Goal: Information Seeking & Learning: Learn about a topic

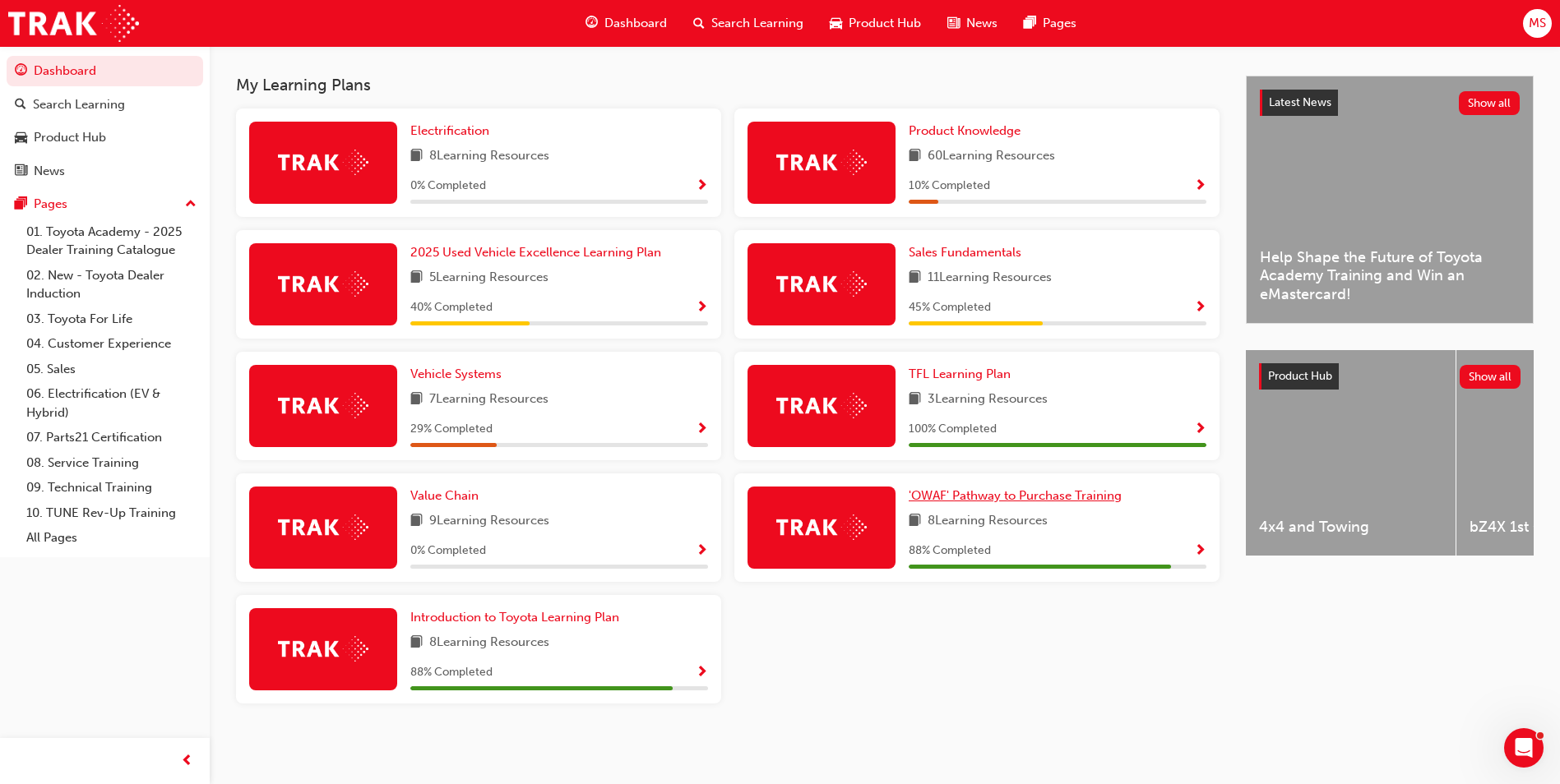
click at [958, 492] on span "'OWAF' Pathway to Purchase Training" at bounding box center [1015, 495] width 213 height 15
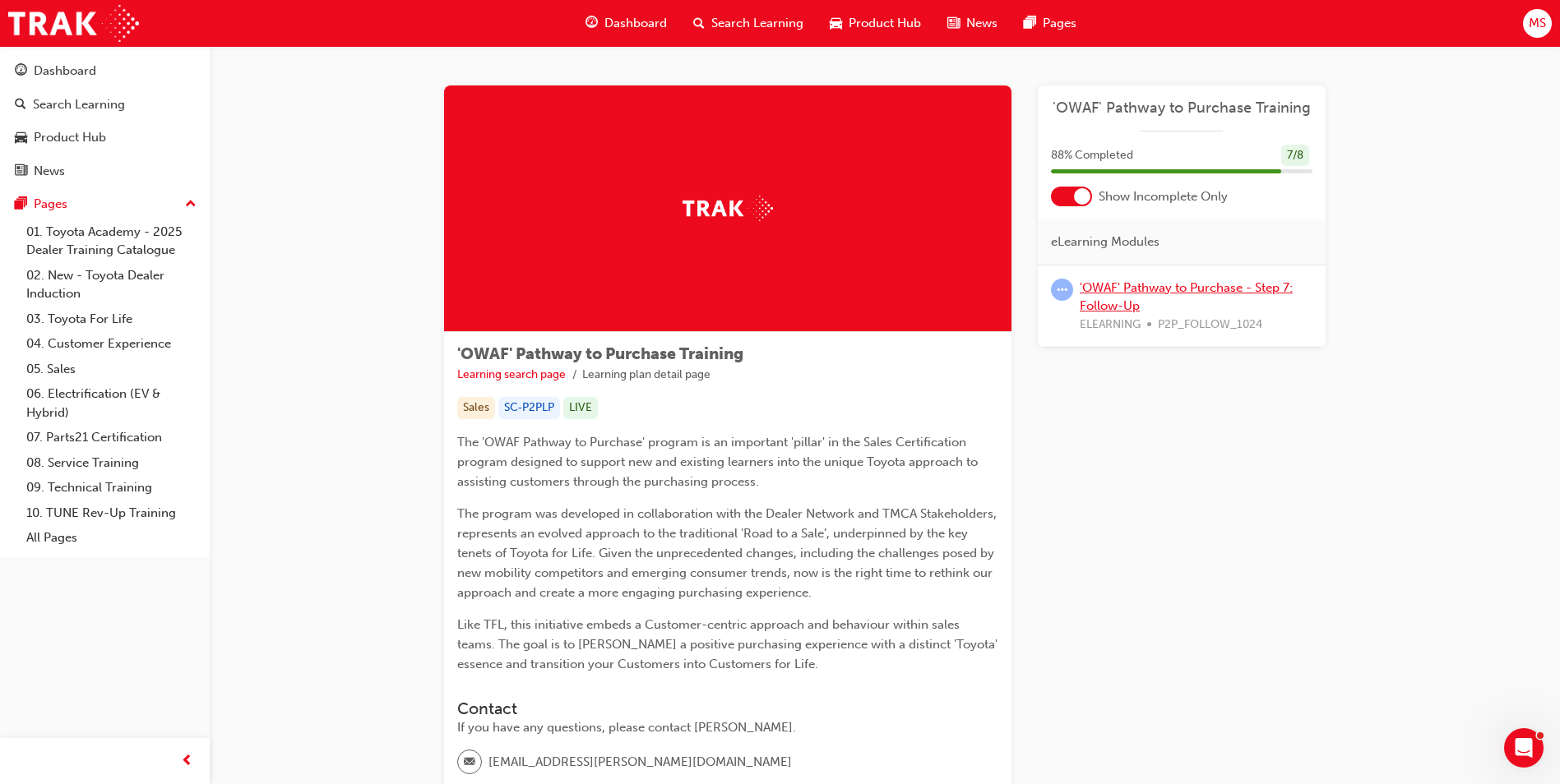
click at [1104, 312] on link "'OWAF' Pathway to Purchase - Step 7: Follow-Up" at bounding box center [1186, 297] width 213 height 33
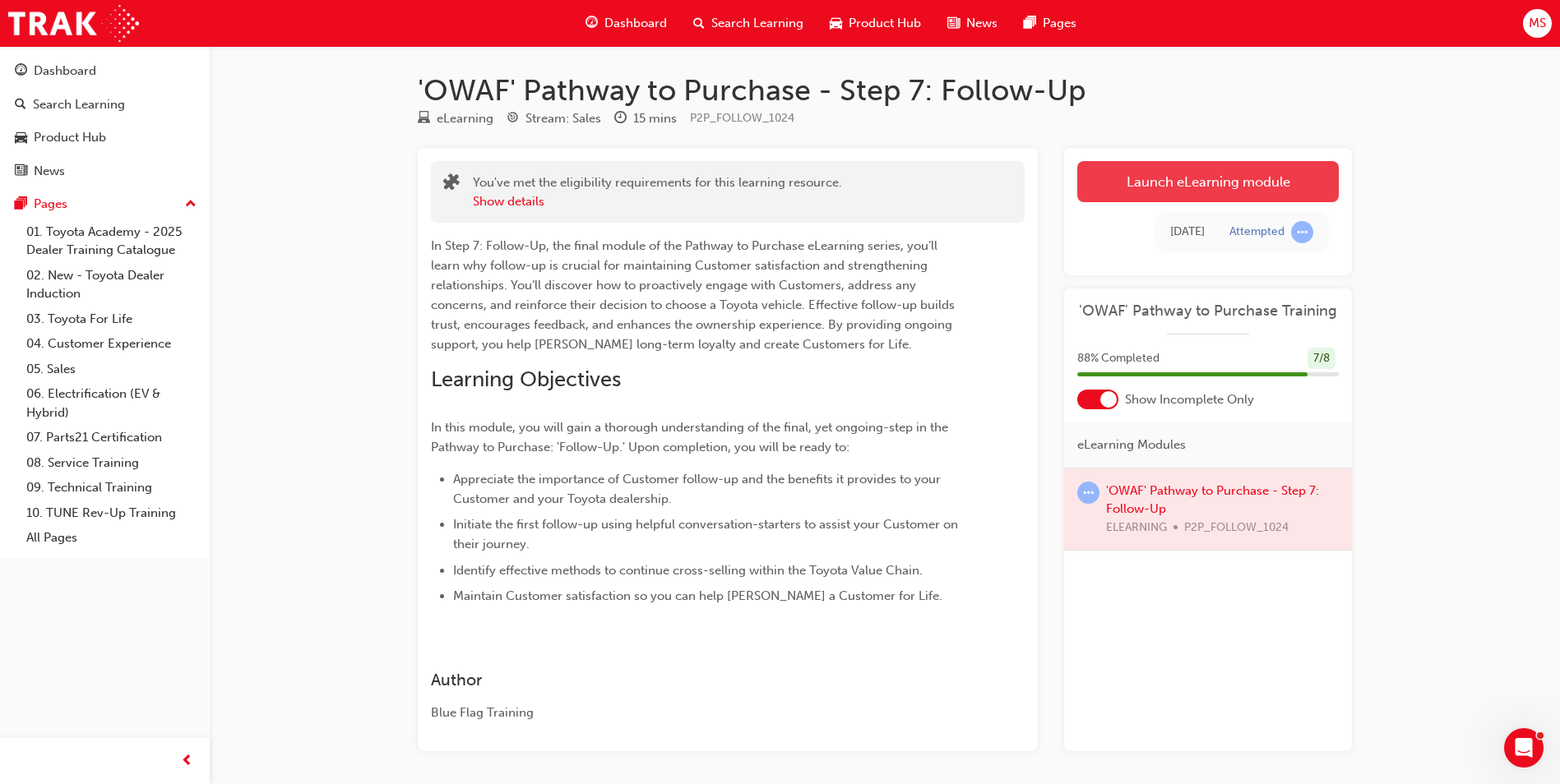
click at [1155, 185] on link "Launch eLearning module" at bounding box center [1207, 181] width 262 height 41
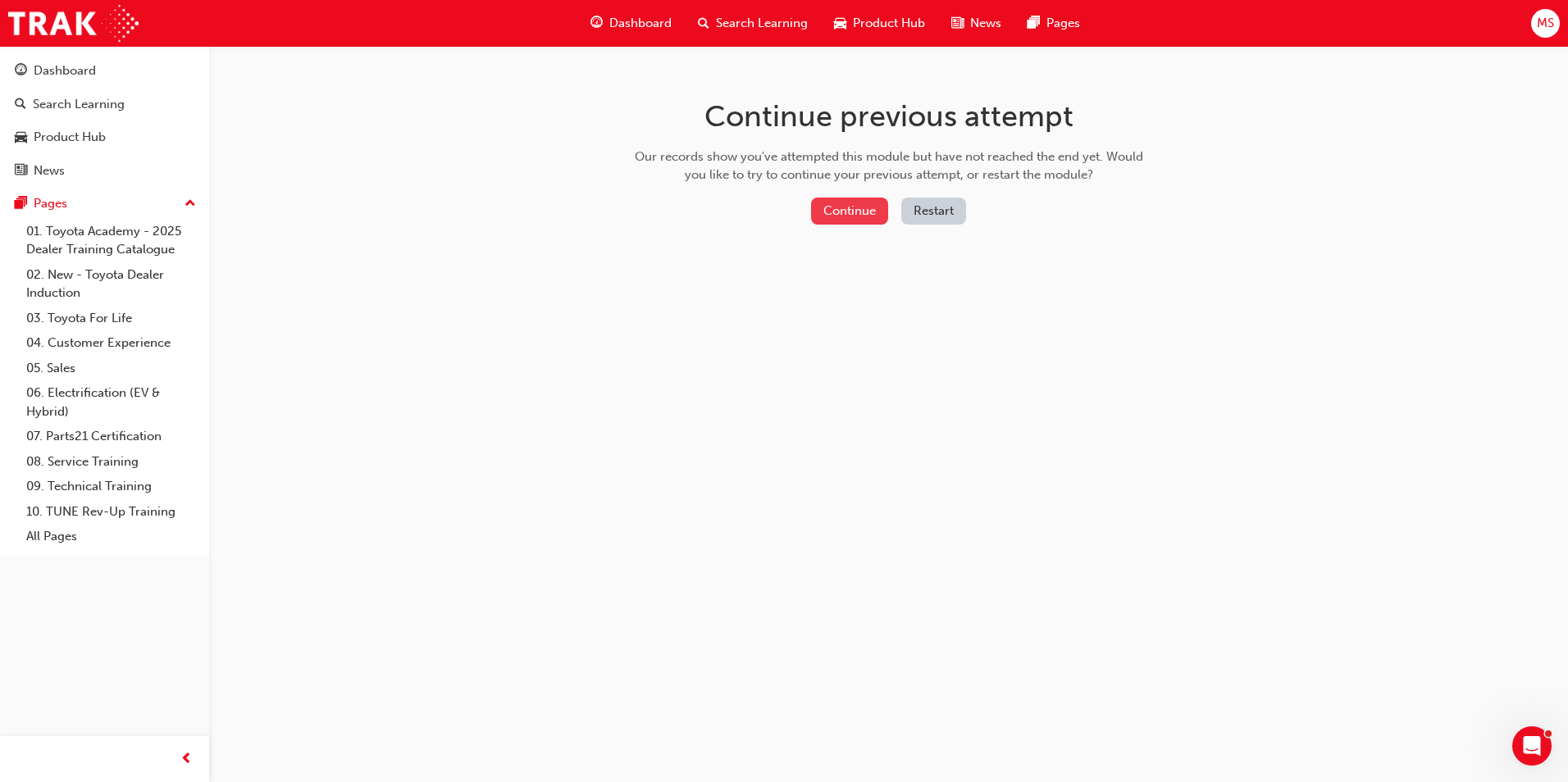
click at [875, 208] on button "Continue" at bounding box center [850, 211] width 77 height 27
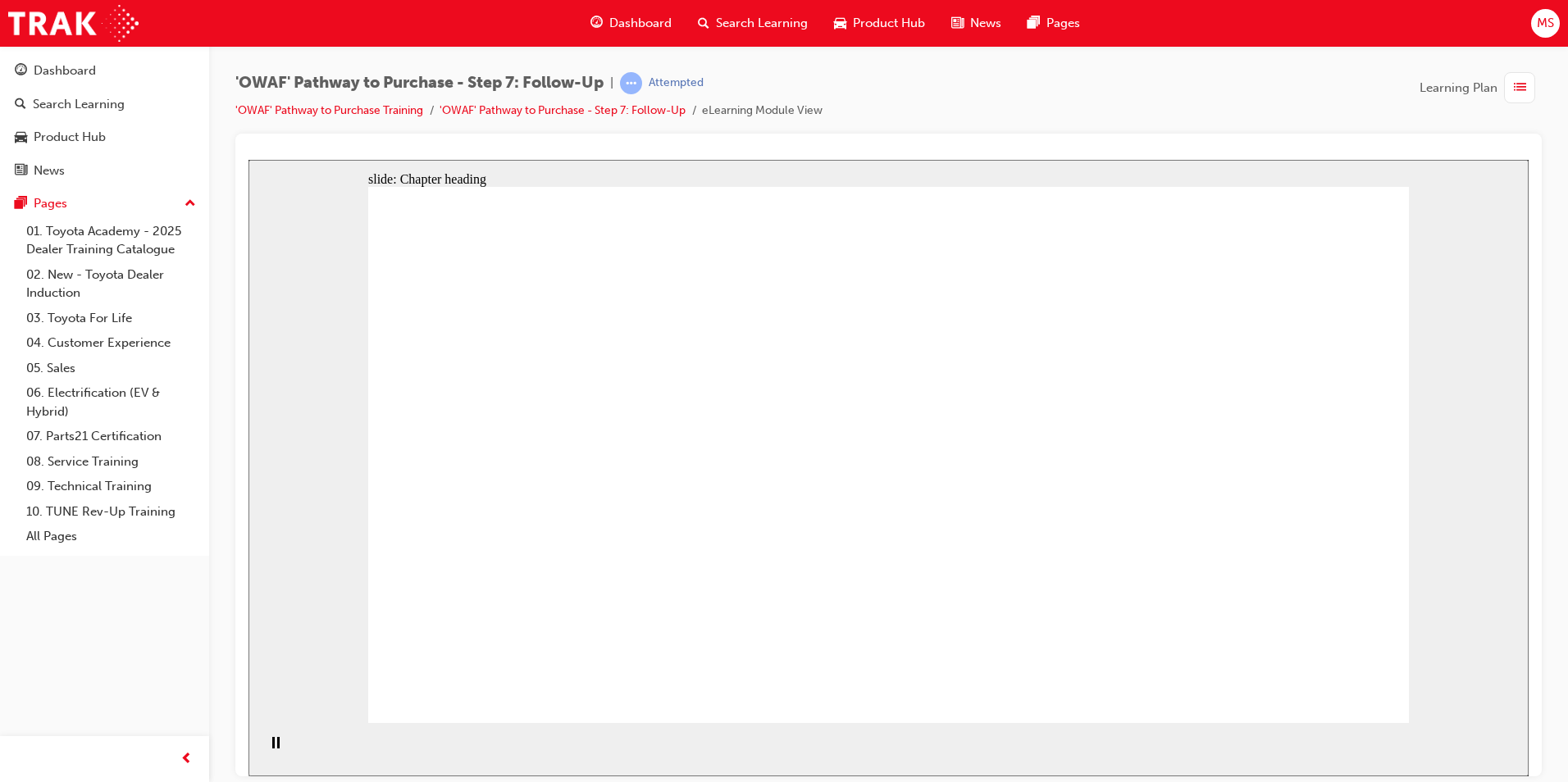
drag, startPoint x: 1151, startPoint y: 617, endPoint x: 1136, endPoint y: 605, distance: 19.2
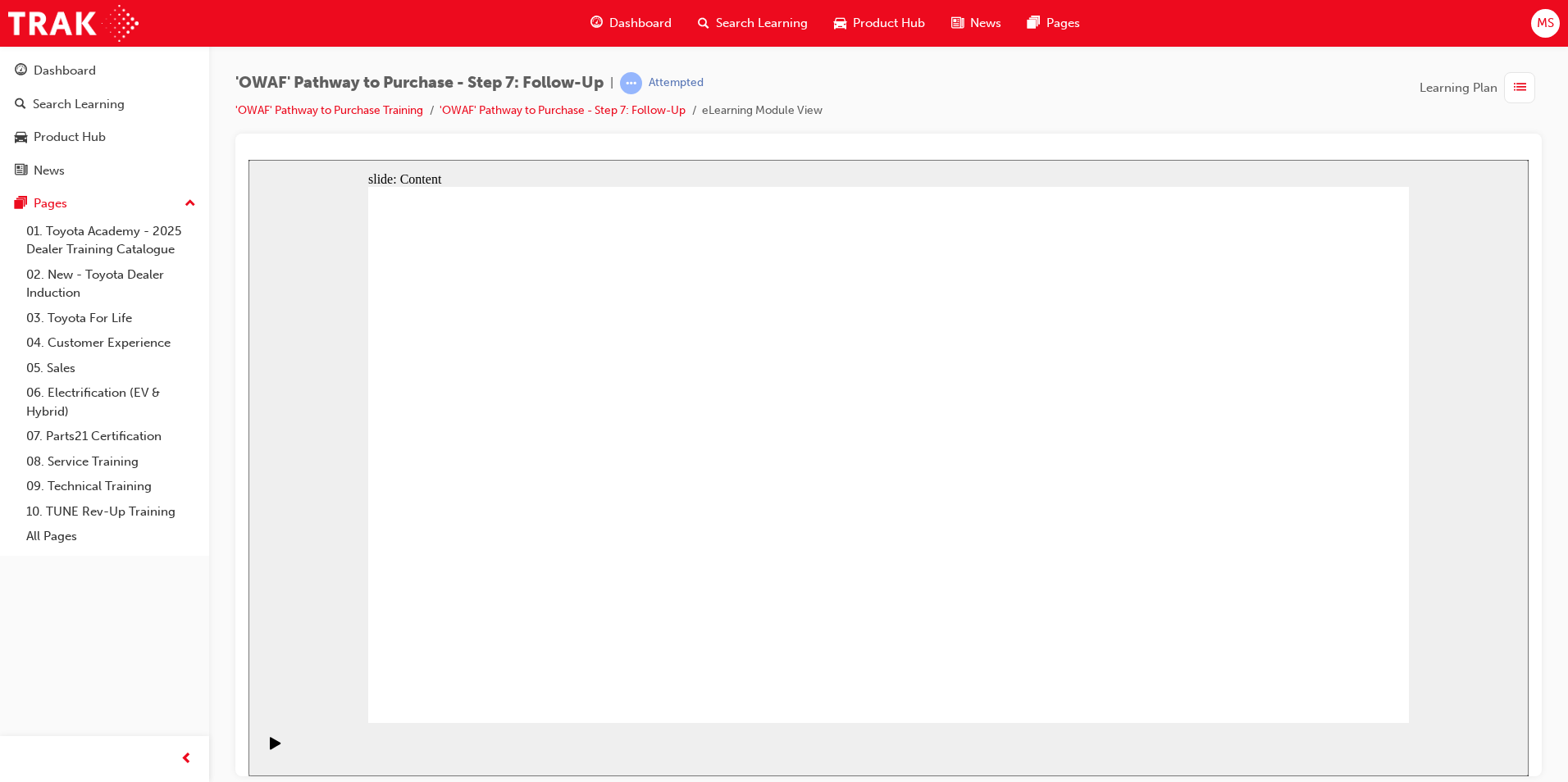
click at [270, 748] on icon "Play (Ctrl+Alt+P)" at bounding box center [275, 742] width 11 height 12
